Goal: Task Accomplishment & Management: Manage account settings

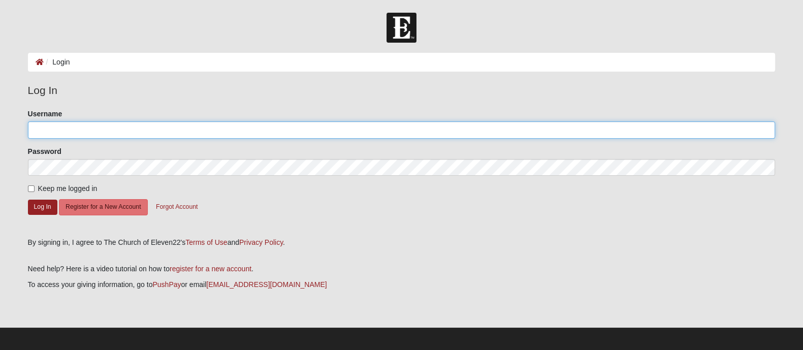
click at [227, 129] on input "Username" at bounding box center [401, 129] width 747 height 17
type input "pantherso48"
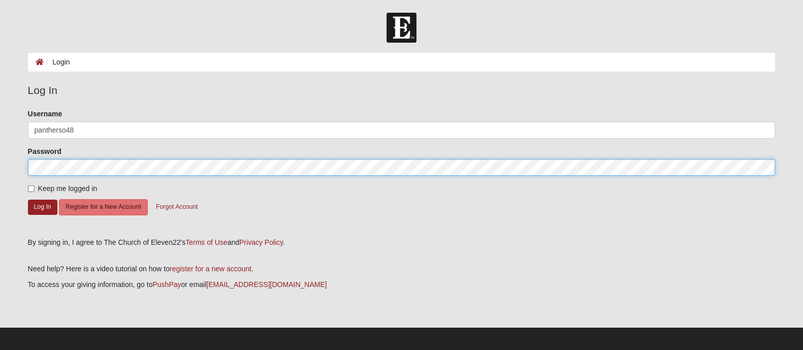
click at [28, 199] on button "Log In" at bounding box center [42, 206] width 29 height 15
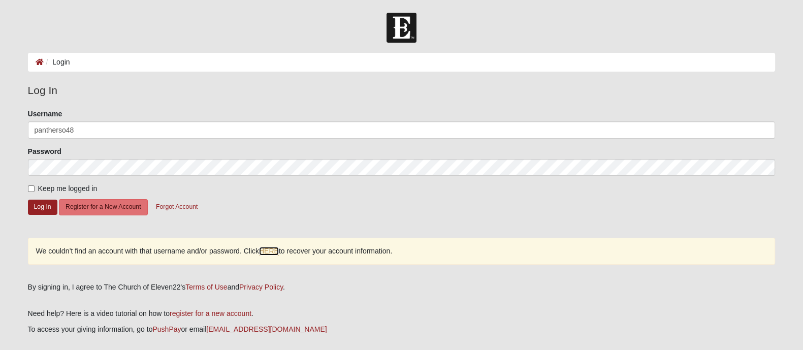
click at [274, 251] on link "HERE" at bounding box center [269, 251] width 20 height 9
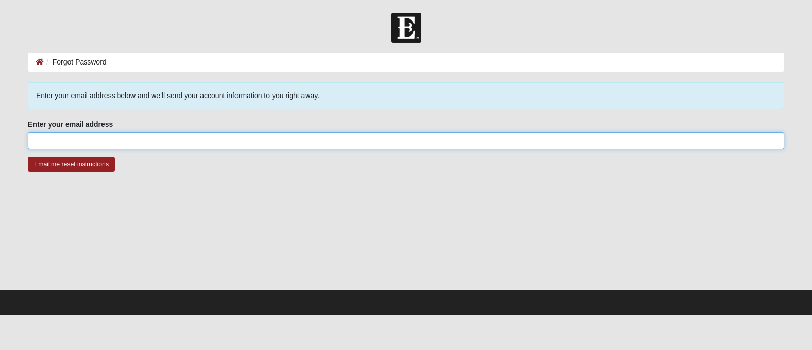
click at [157, 137] on input "Enter your email address" at bounding box center [406, 140] width 756 height 17
type input "[EMAIL_ADDRESS][DOMAIN_NAME]"
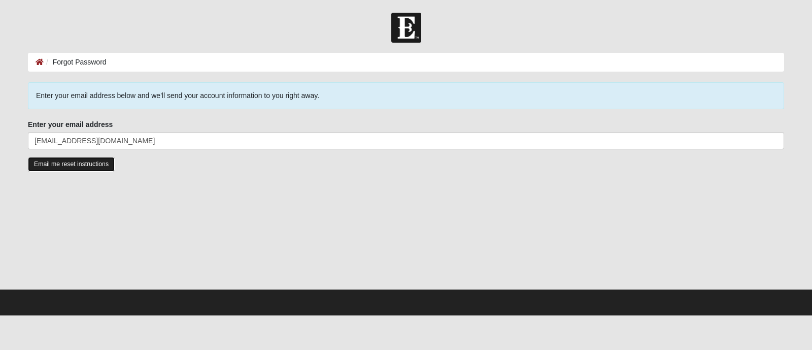
click at [85, 164] on input "Email me reset instructions" at bounding box center [71, 164] width 87 height 15
